Goal: Check status: Check status

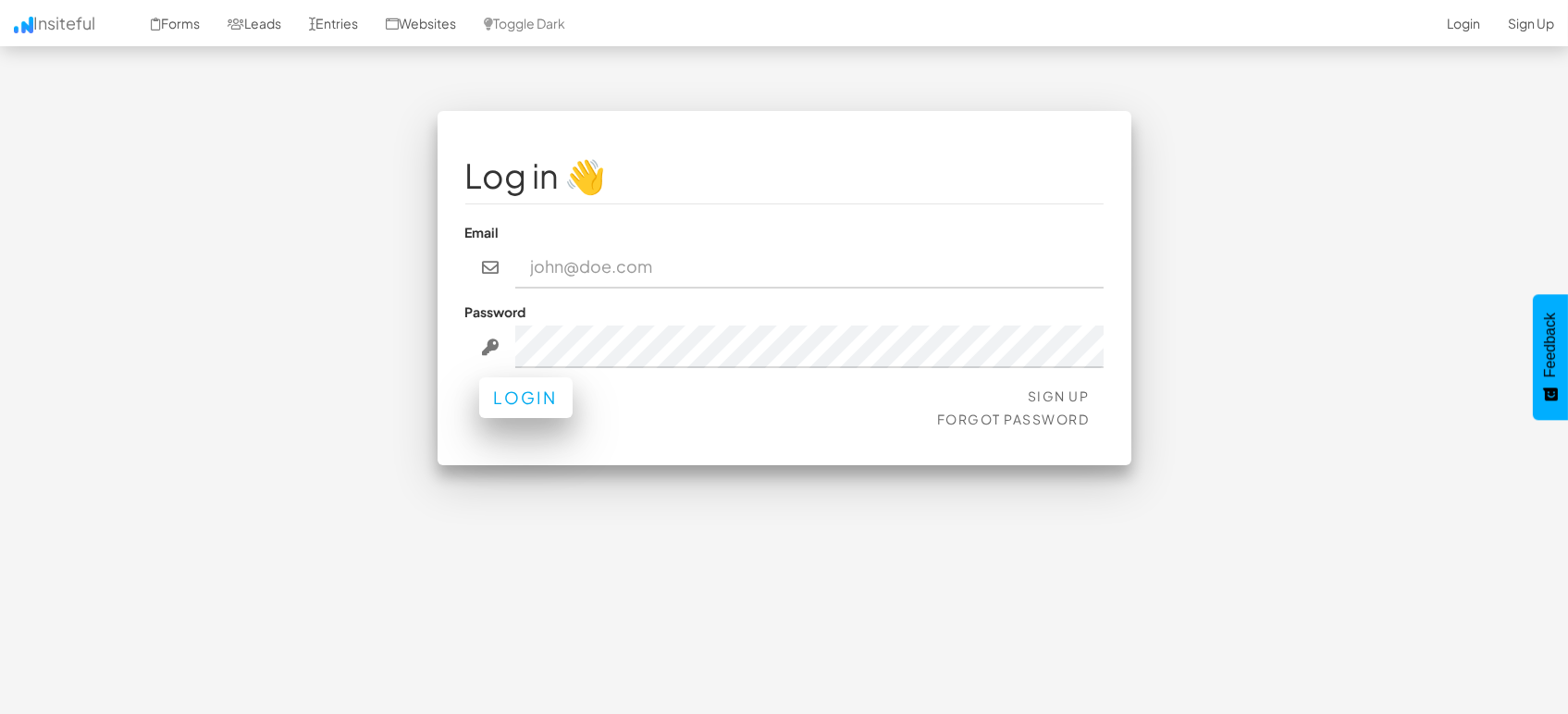
type input "[EMAIL_ADDRESS][DOMAIN_NAME]"
click at [538, 400] on button "Login" at bounding box center [526, 398] width 93 height 41
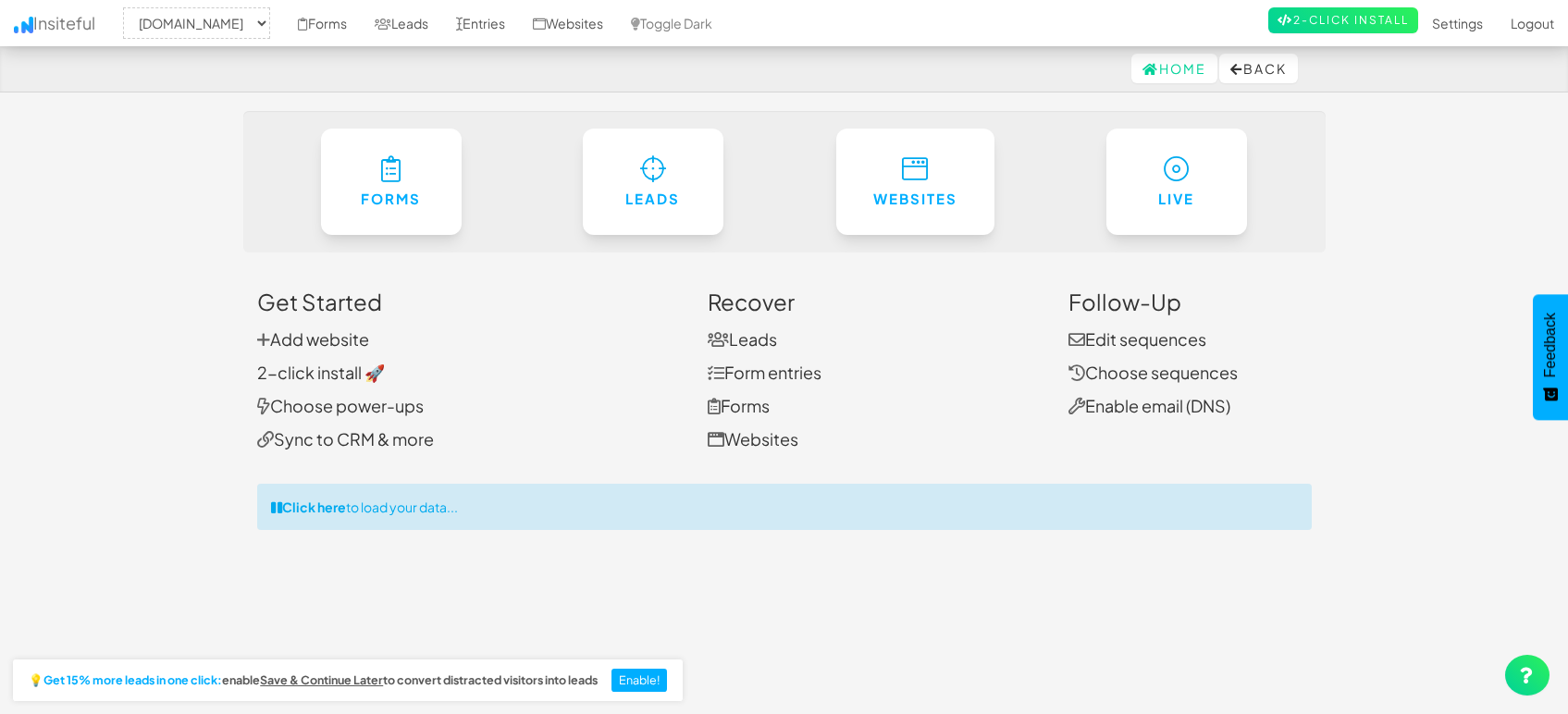
select select "1505"
click at [489, 28] on link "Entries" at bounding box center [480, 23] width 77 height 47
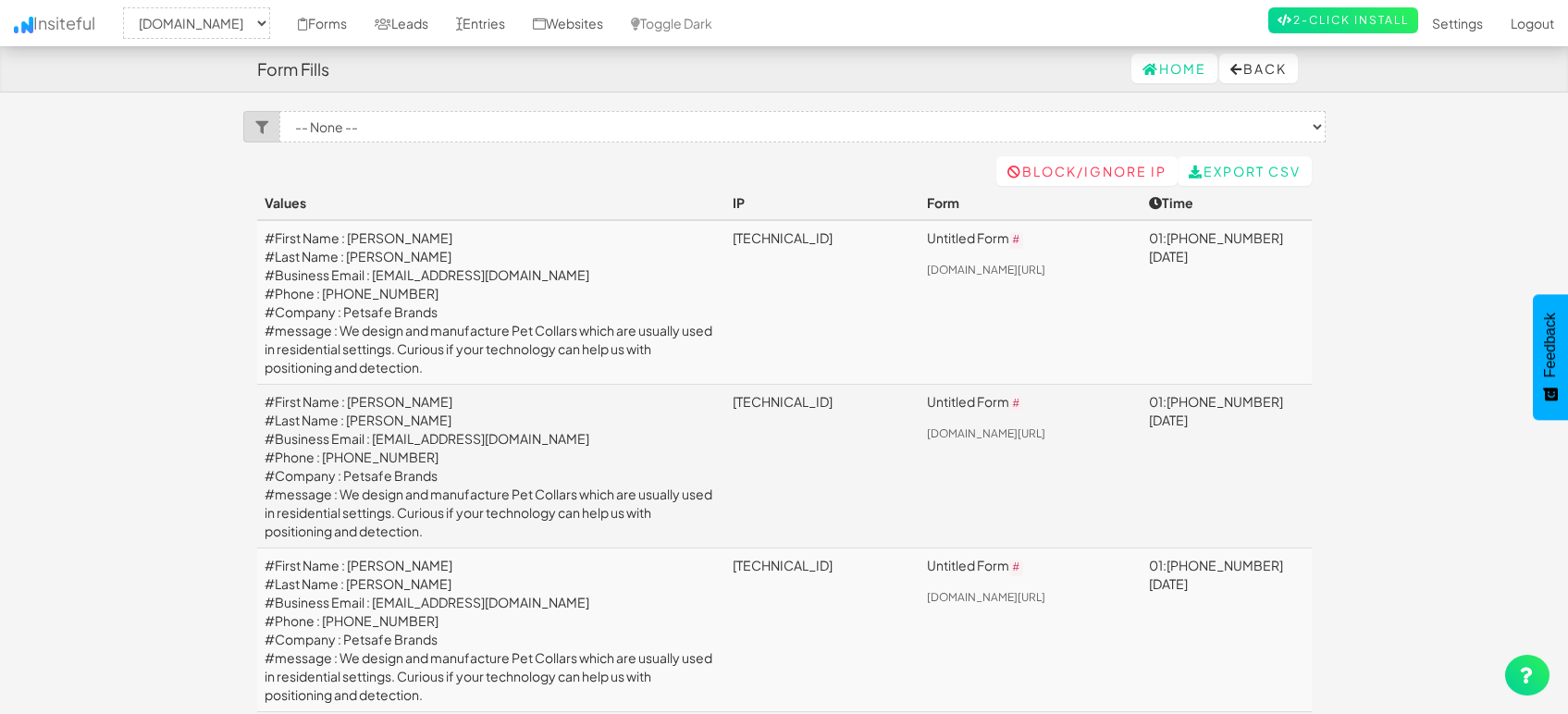
select select "1505"
click at [424, 25] on link "Leads" at bounding box center [402, 23] width 82 height 47
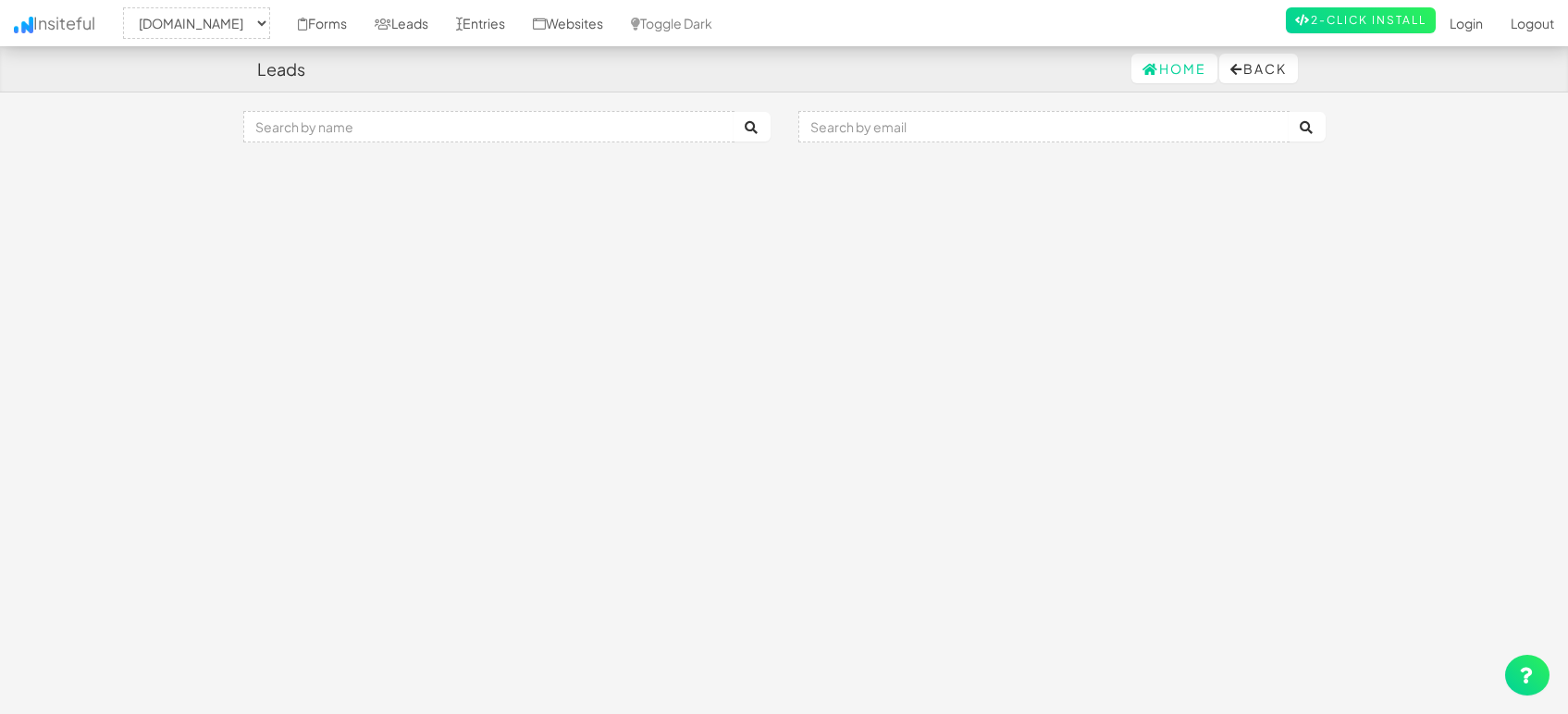
select select "1505"
